Goal: Find contact information: Obtain details needed to contact an individual or organization

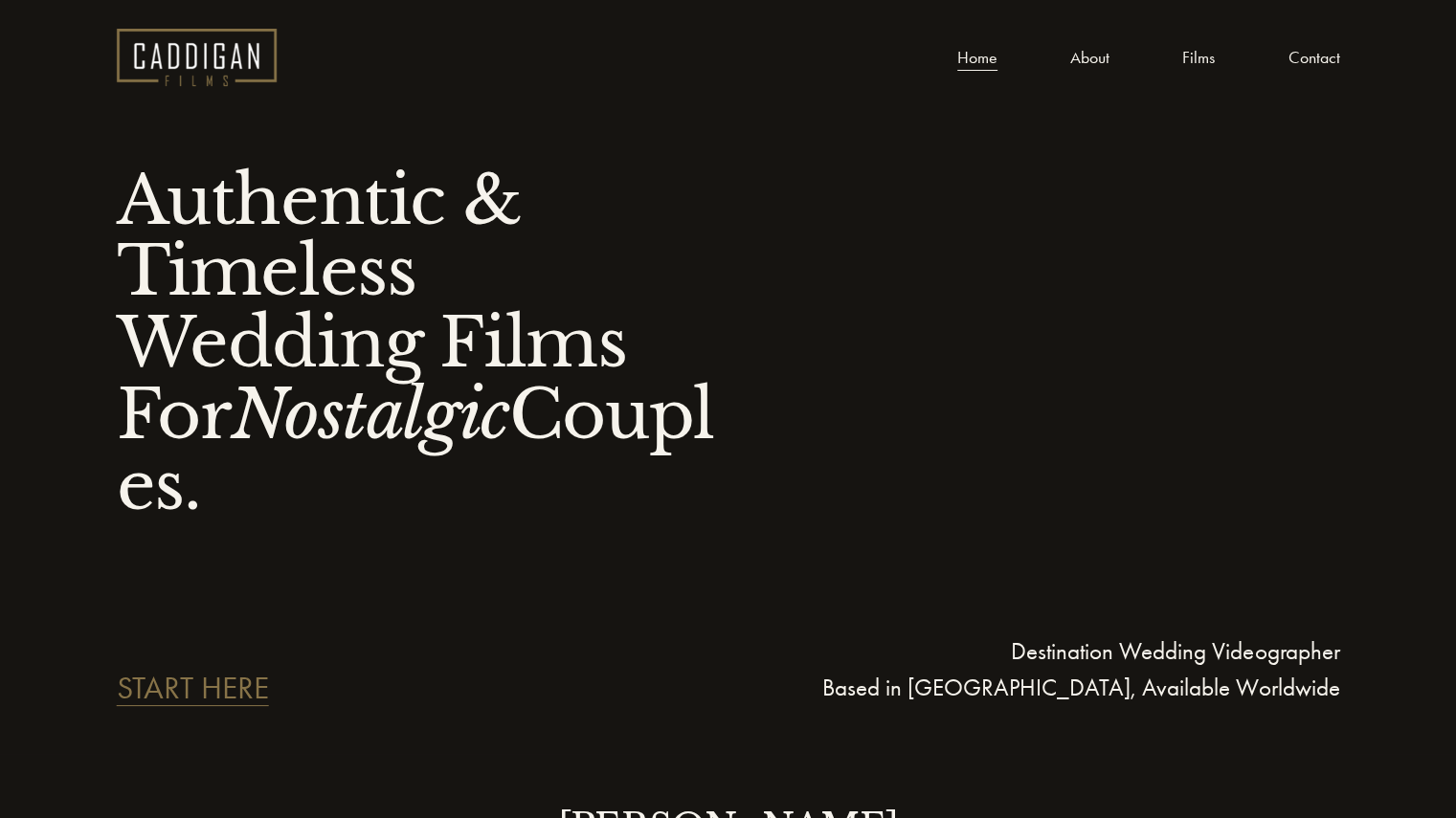
click at [1299, 61] on link "Contact" at bounding box center [1314, 57] width 52 height 29
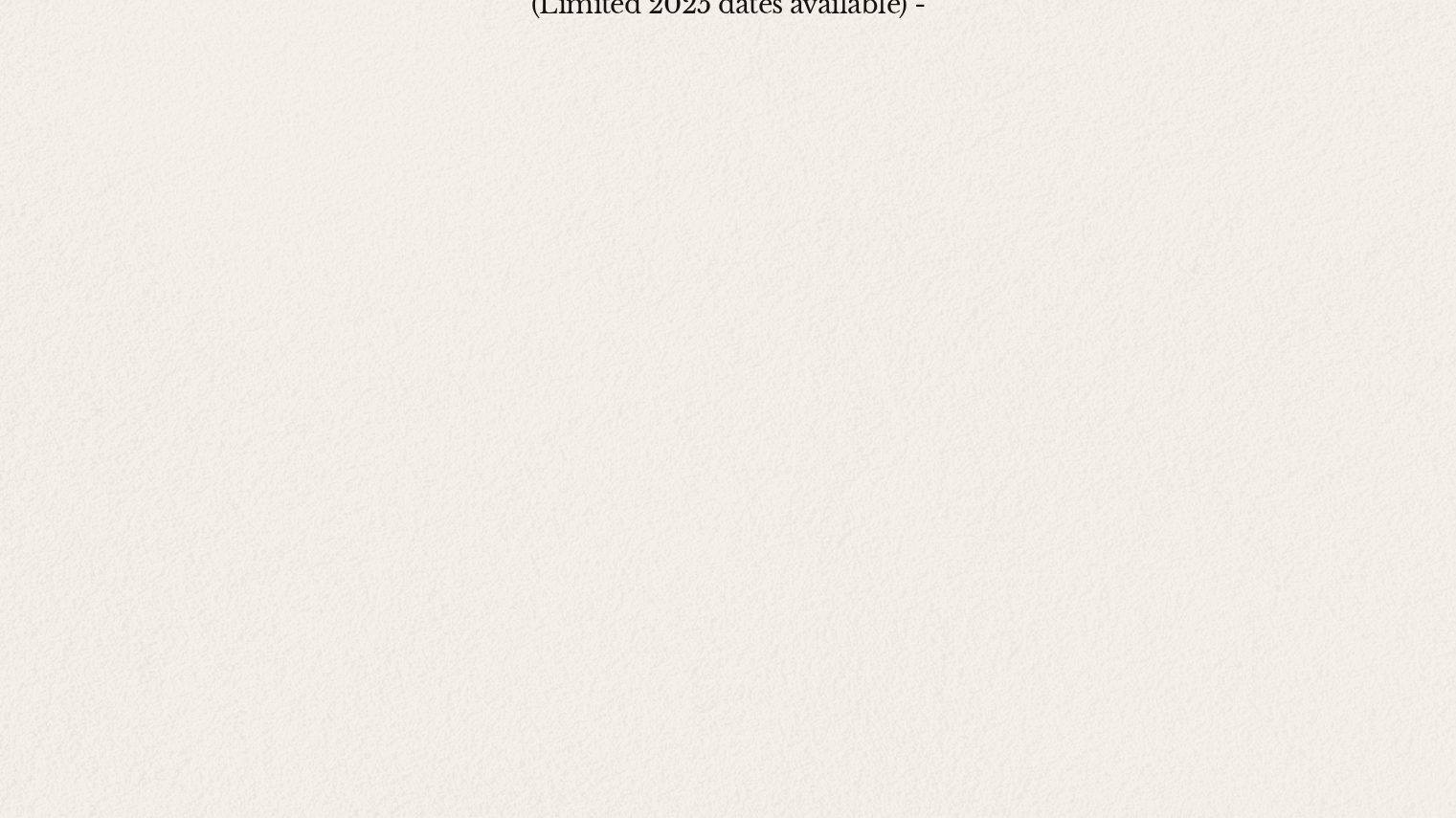
scroll to position [1059, 0]
click at [1350, 597] on div "Tell Me Your Love Story. Because I want to do my absolute best for every couple…" at bounding box center [728, 308] width 1456 height 1376
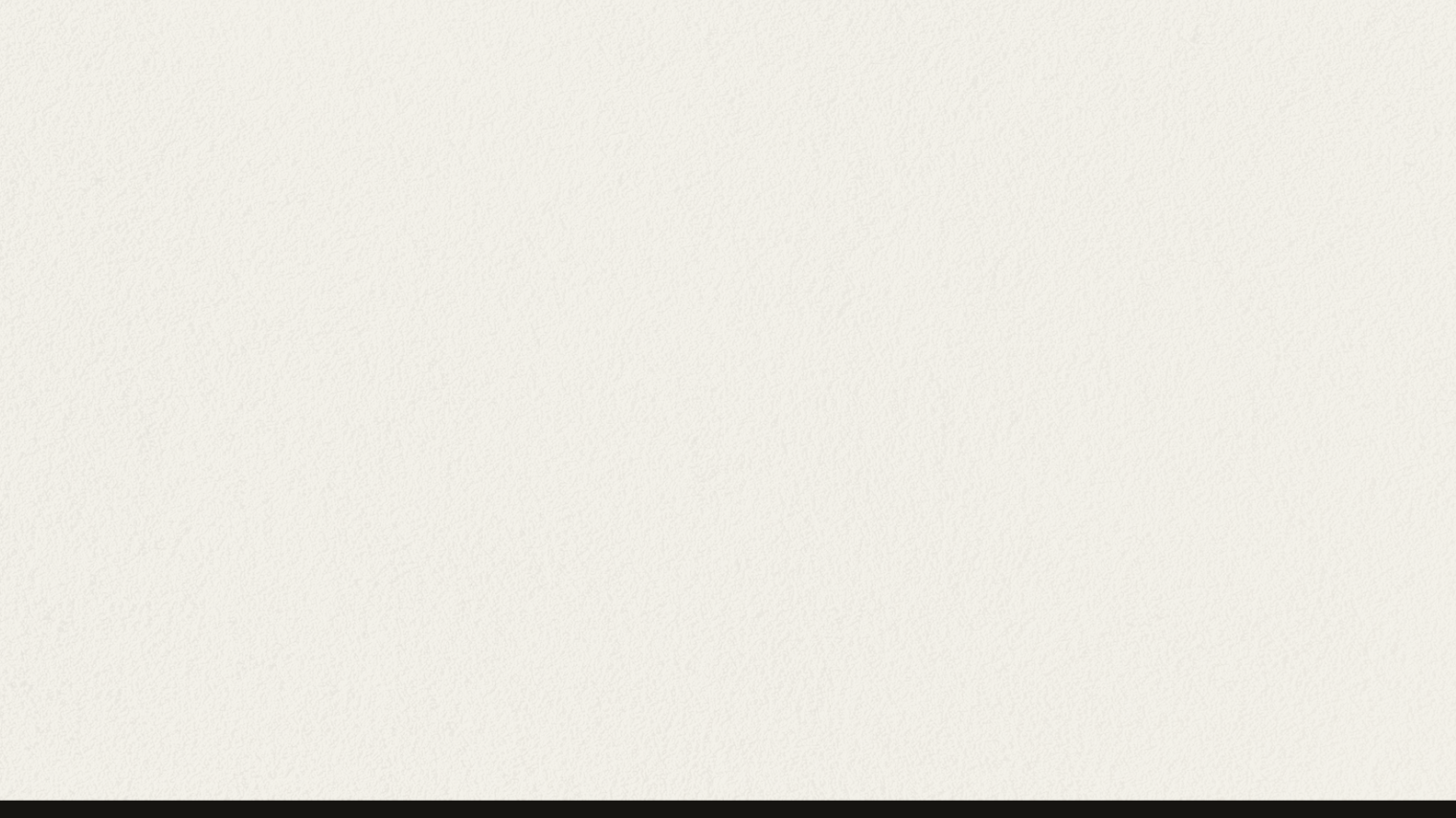
scroll to position [1479, 0]
